Goal: Task Accomplishment & Management: Complete application form

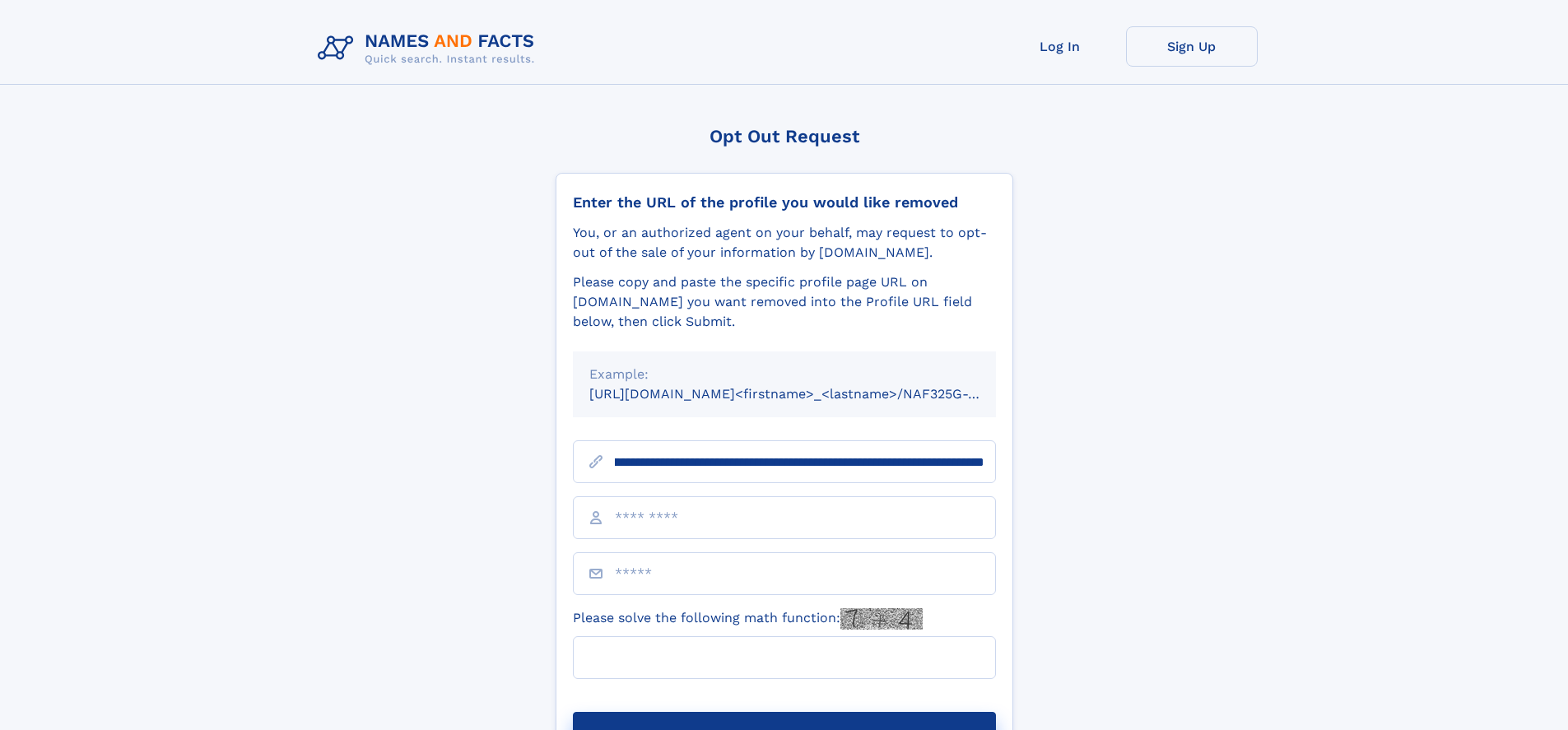
scroll to position [0, 203]
type input "**********"
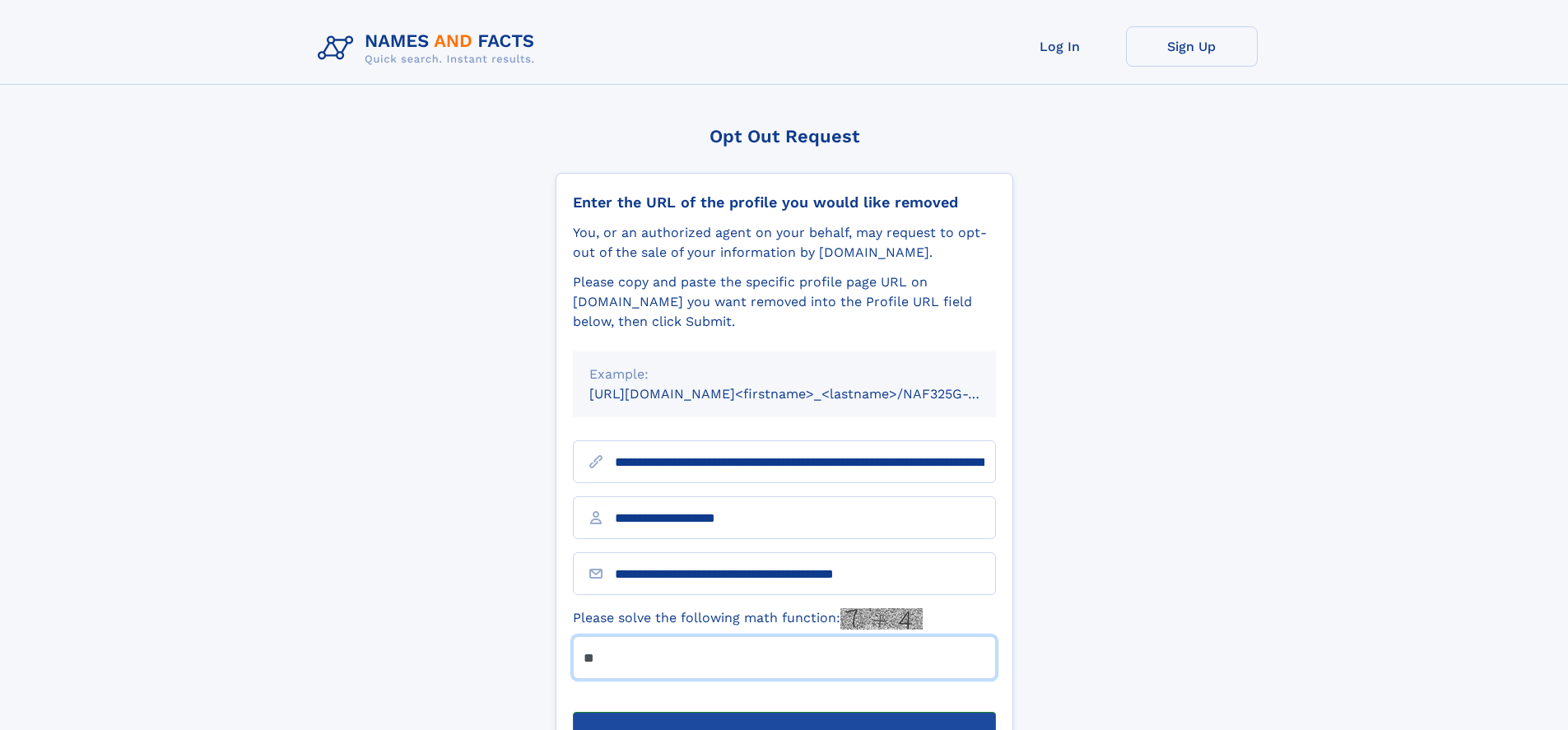
type input "**"
click at [784, 712] on button "Submit Opt Out Request" at bounding box center [784, 738] width 423 height 53
